Goal: Navigation & Orientation: Find specific page/section

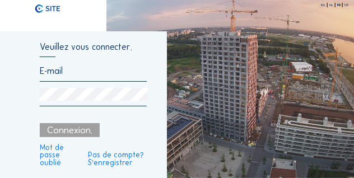
type input "[EMAIL_ADDRESS][DOMAIN_NAME]"
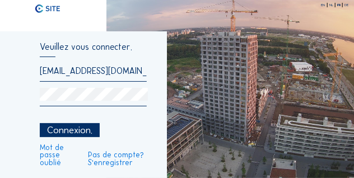
click at [53, 160] on link "Mot de passe oublié" at bounding box center [60, 155] width 40 height 23
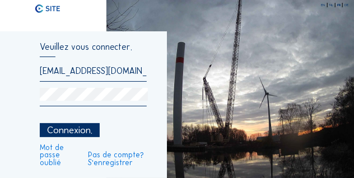
click at [66, 129] on div "Connexion." at bounding box center [69, 130] width 59 height 14
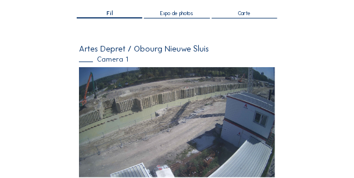
scroll to position [64, 0]
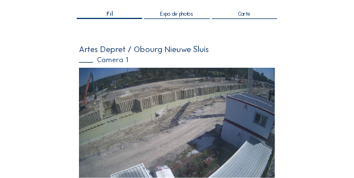
click at [177, 16] on span "Expo de photos" at bounding box center [176, 13] width 33 height 5
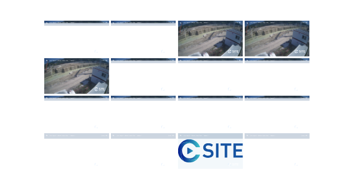
scroll to position [90, 0]
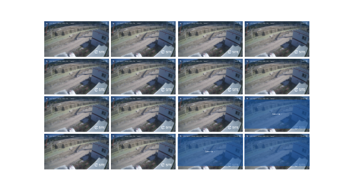
click at [267, 146] on div "Artes Depret / Obourg Nieuwe Sluis - Camera 1" at bounding box center [277, 151] width 177 height 29
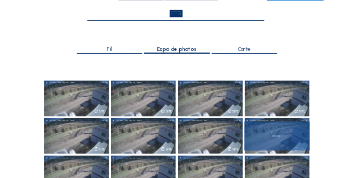
scroll to position [0, 0]
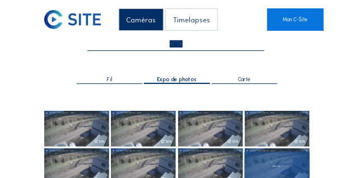
click at [240, 81] on span "Carte" at bounding box center [244, 79] width 12 height 5
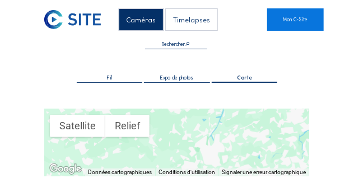
click at [110, 77] on span "Fil" at bounding box center [109, 77] width 5 height 5
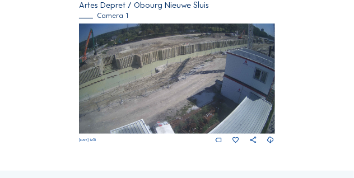
scroll to position [14, 0]
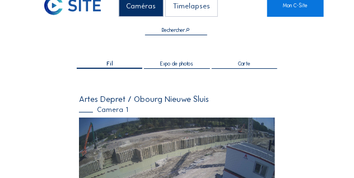
click at [187, 10] on div "Timelapses" at bounding box center [191, 5] width 52 height 22
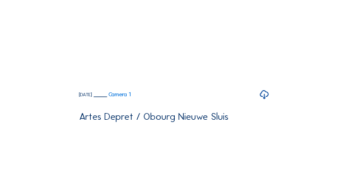
scroll to position [716, 0]
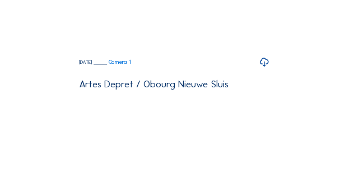
click at [265, 69] on icon at bounding box center [264, 62] width 11 height 13
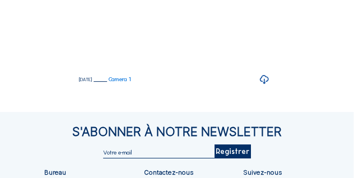
scroll to position [910, 0]
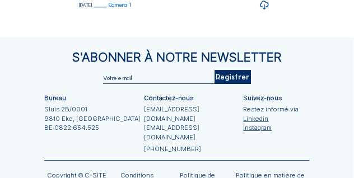
click at [265, 12] on icon at bounding box center [264, 5] width 11 height 13
